Goal: Task Accomplishment & Management: Complete application form

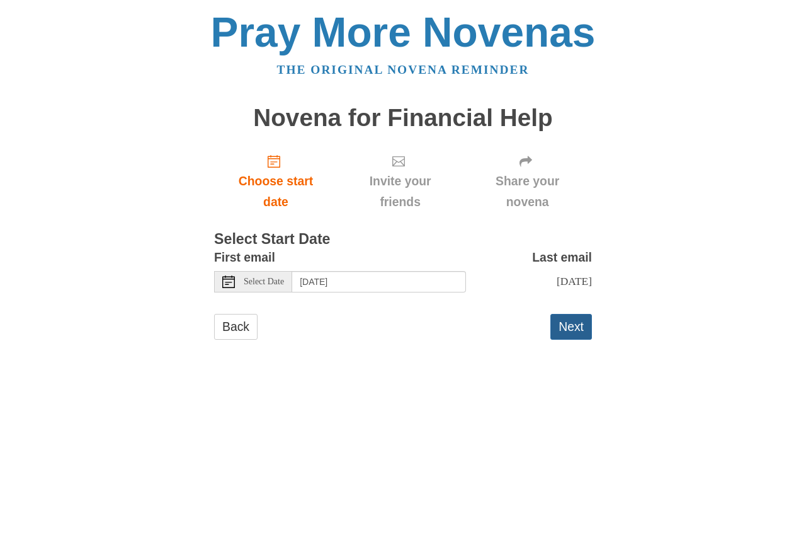
click at [572, 333] on button "Next" at bounding box center [572, 327] width 42 height 26
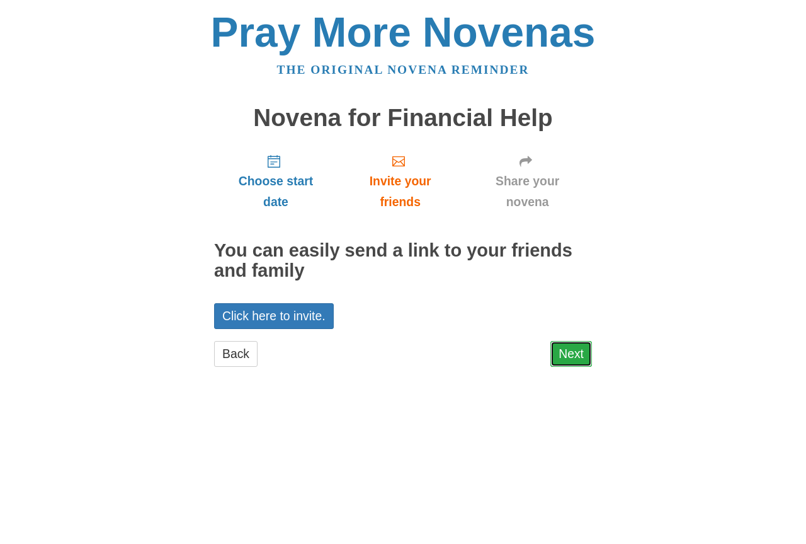
click at [570, 356] on link "Next" at bounding box center [572, 354] width 42 height 26
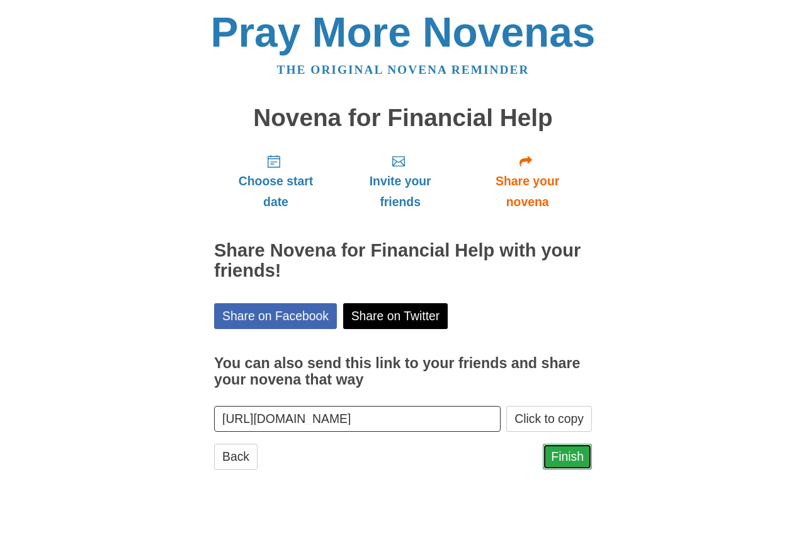
click at [574, 462] on link "Finish" at bounding box center [567, 456] width 49 height 26
